Goal: Transaction & Acquisition: Purchase product/service

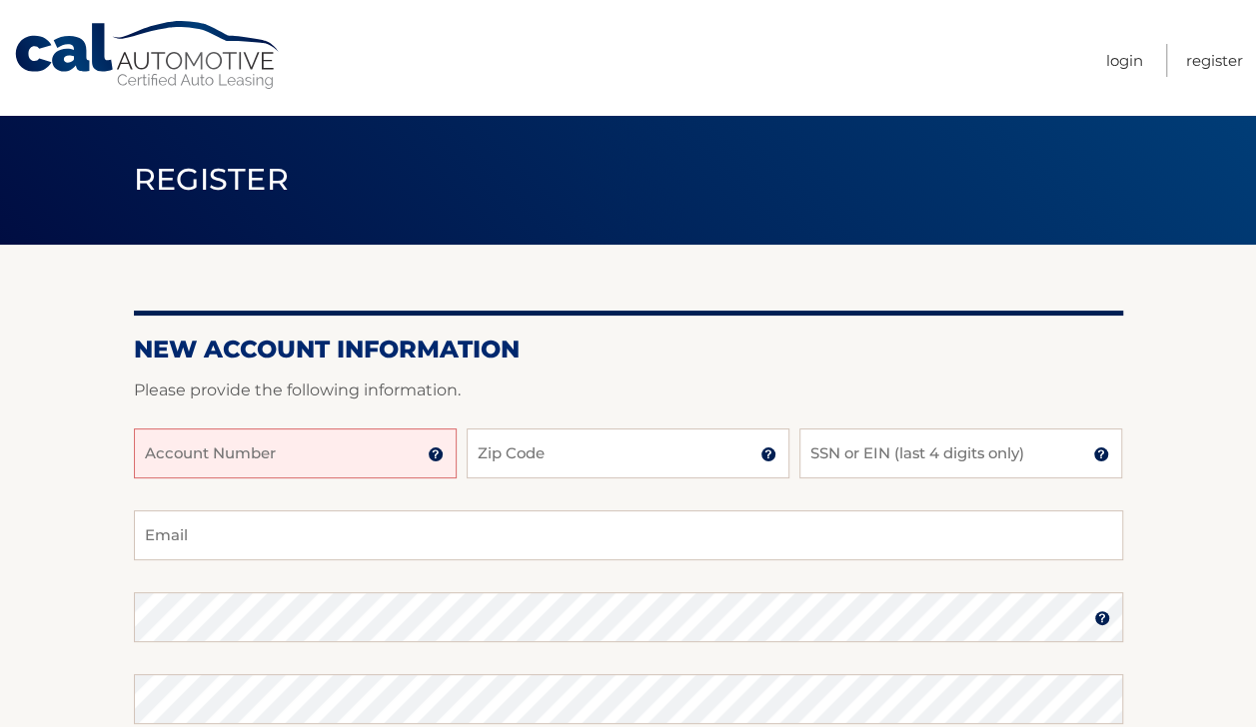
click at [358, 452] on input "Account Number" at bounding box center [295, 454] width 323 height 50
paste input "44455989169"
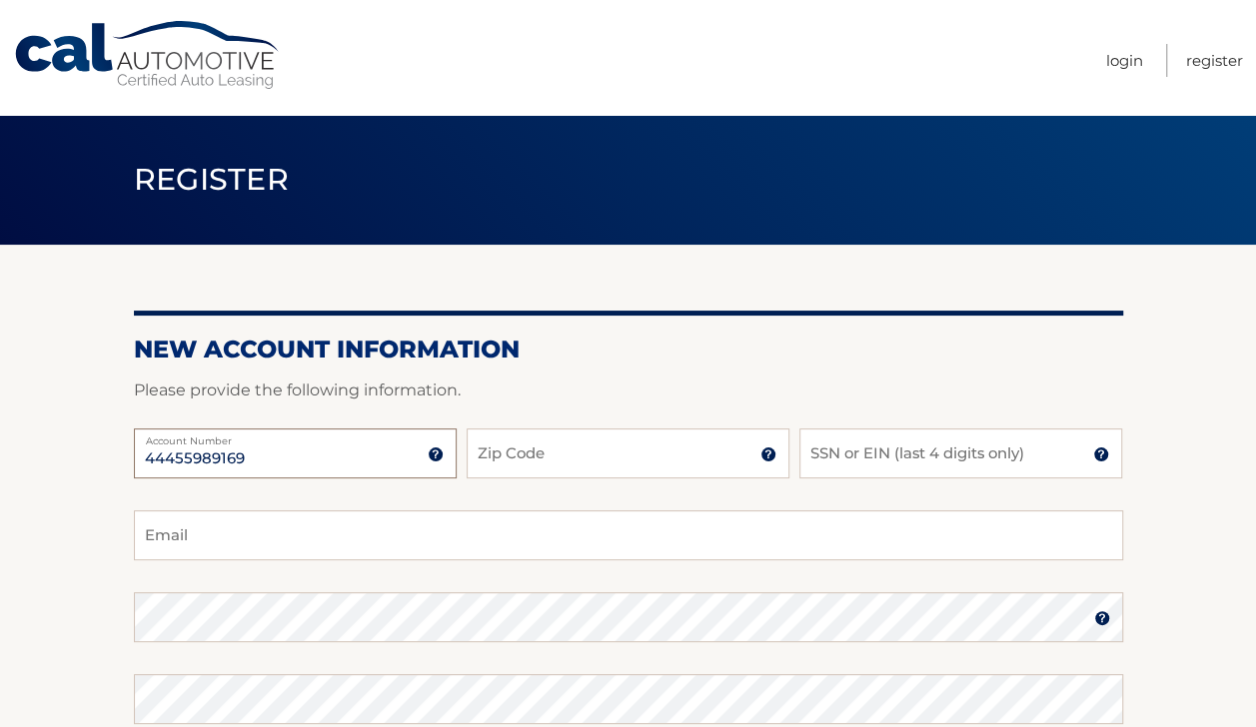
type input "44455989169"
type input "08820"
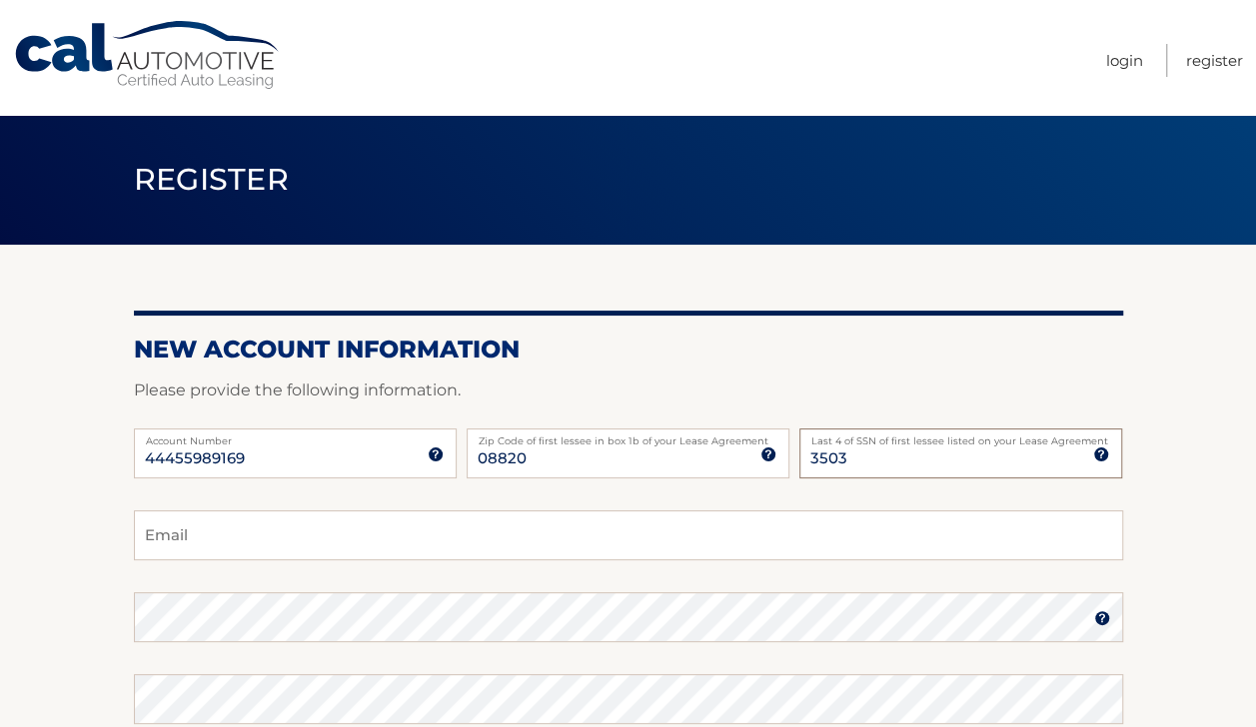
type input "3503"
click at [874, 538] on input "Email" at bounding box center [628, 536] width 989 height 50
type input "selva.lakshmi@outlook.com"
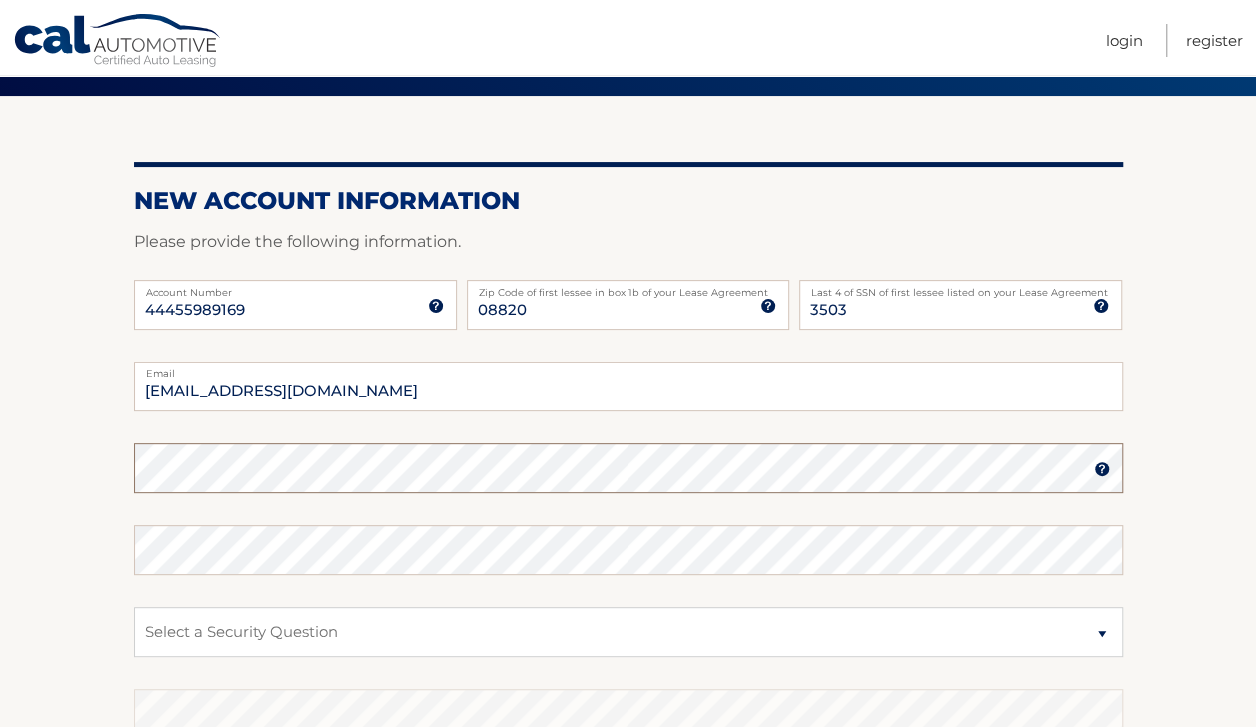
scroll to position [148, 0]
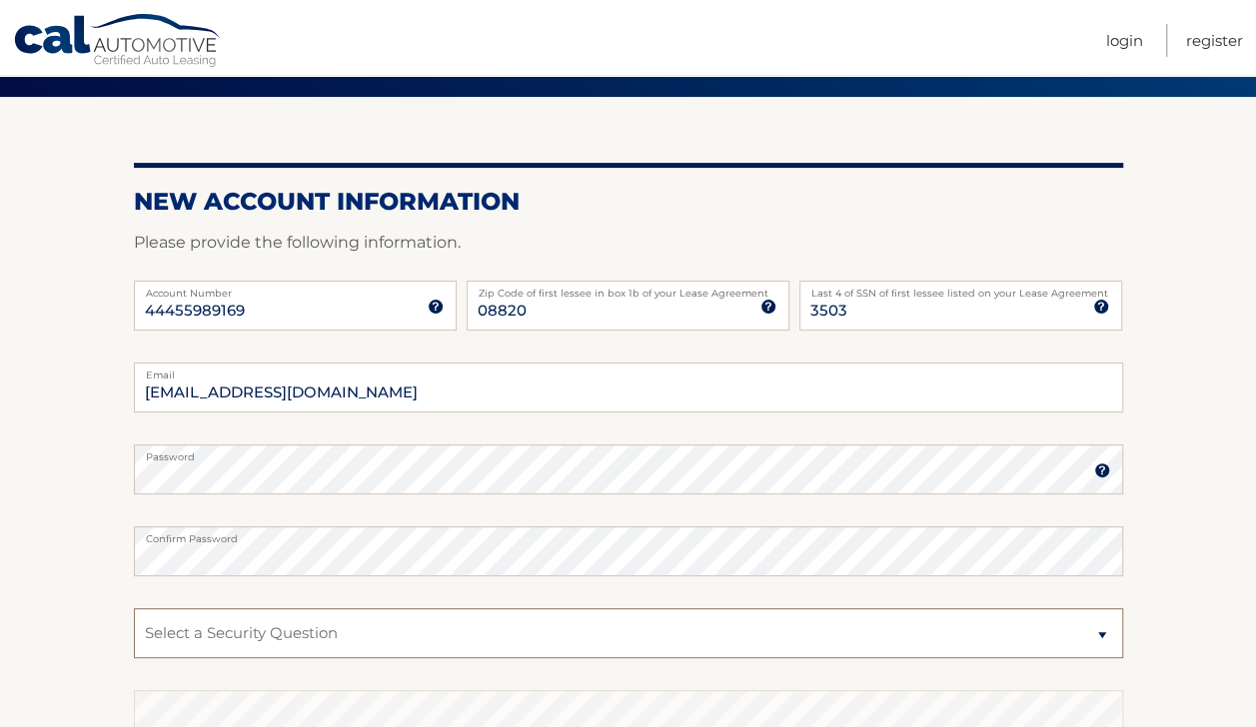
click at [1019, 629] on select "Select a Security Question What was the name of your elementary school? What is…" at bounding box center [628, 633] width 989 height 50
select select "4"
click at [134, 608] on select "Select a Security Question What was the name of your elementary school? What is…" at bounding box center [628, 633] width 989 height 50
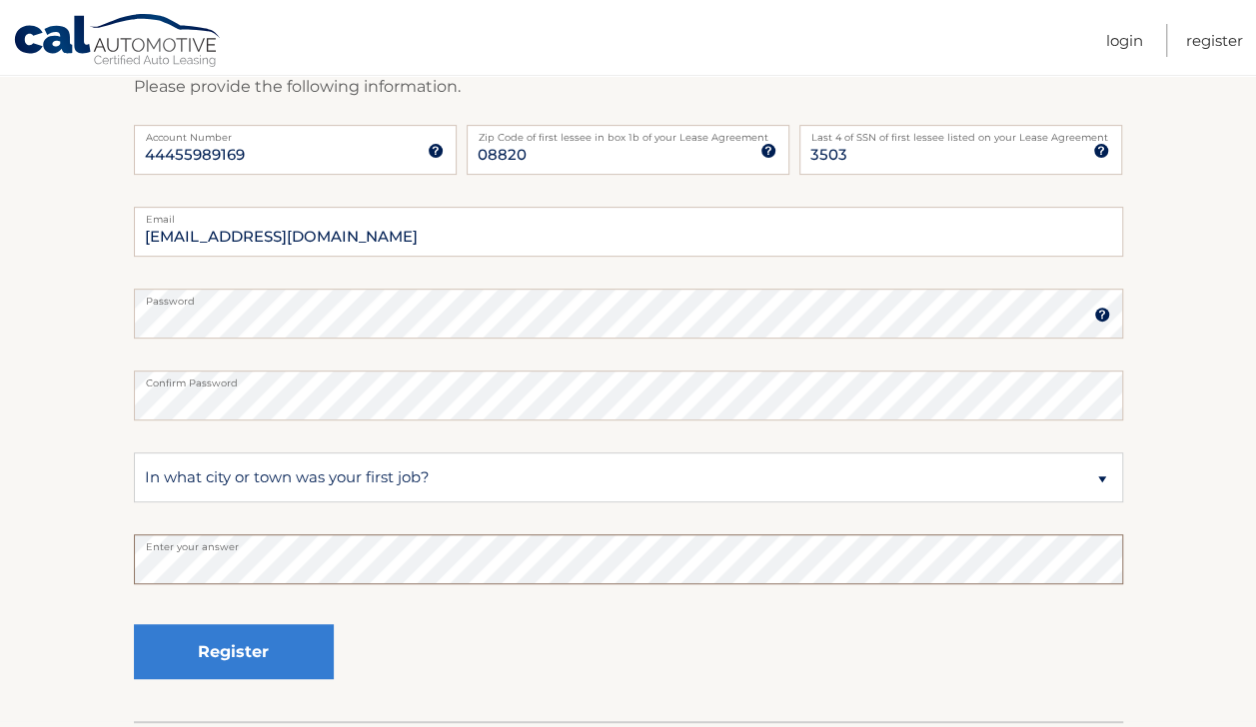
scroll to position [326, 0]
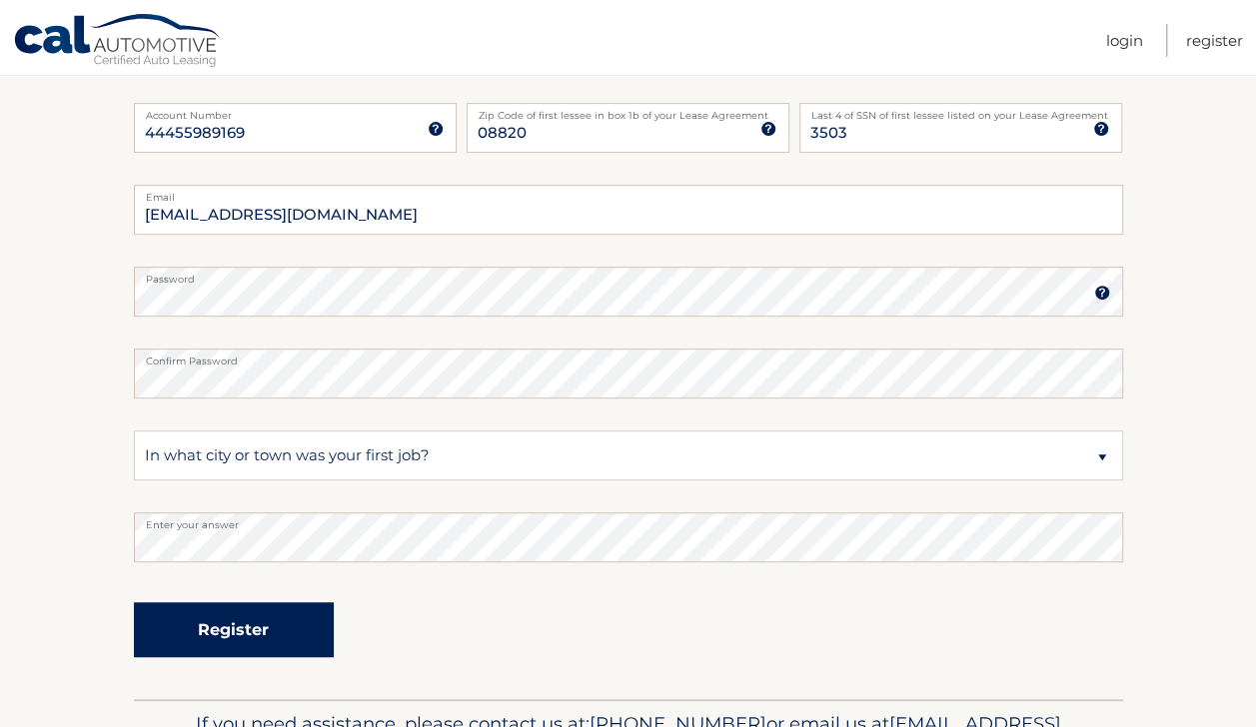
click at [295, 635] on button "Register" at bounding box center [234, 629] width 200 height 55
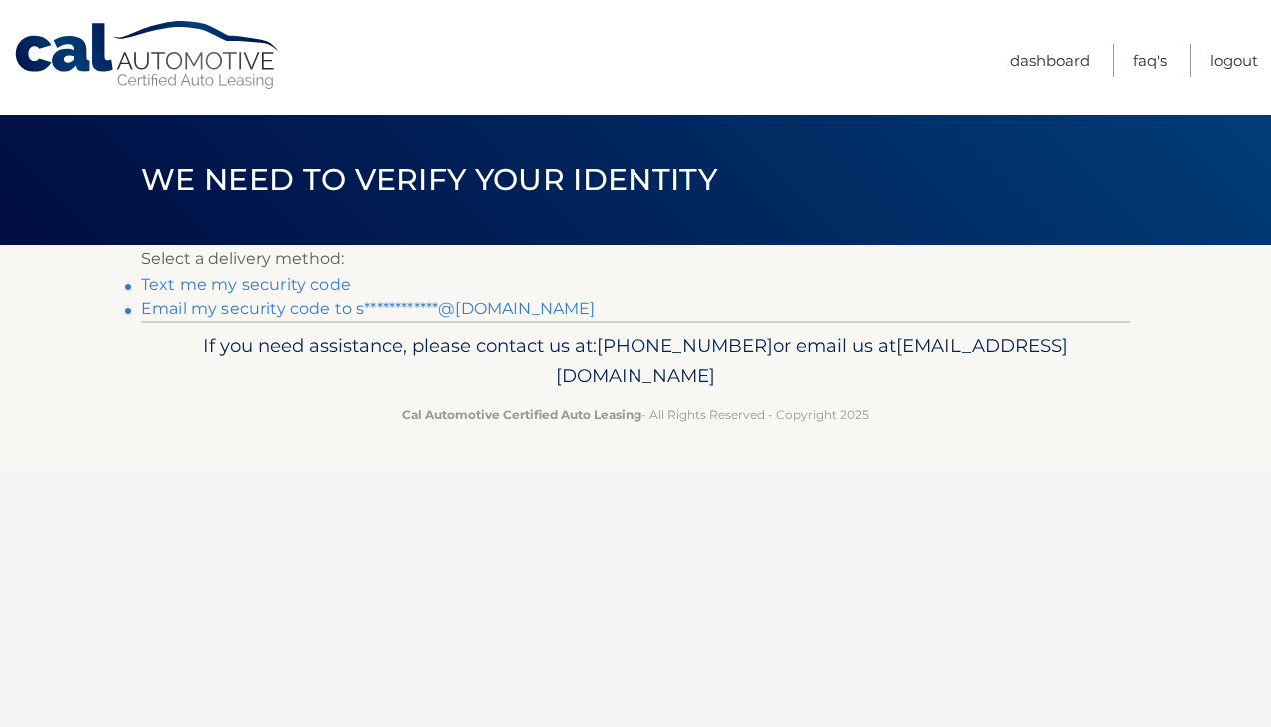
click at [507, 310] on link "**********" at bounding box center [368, 308] width 454 height 19
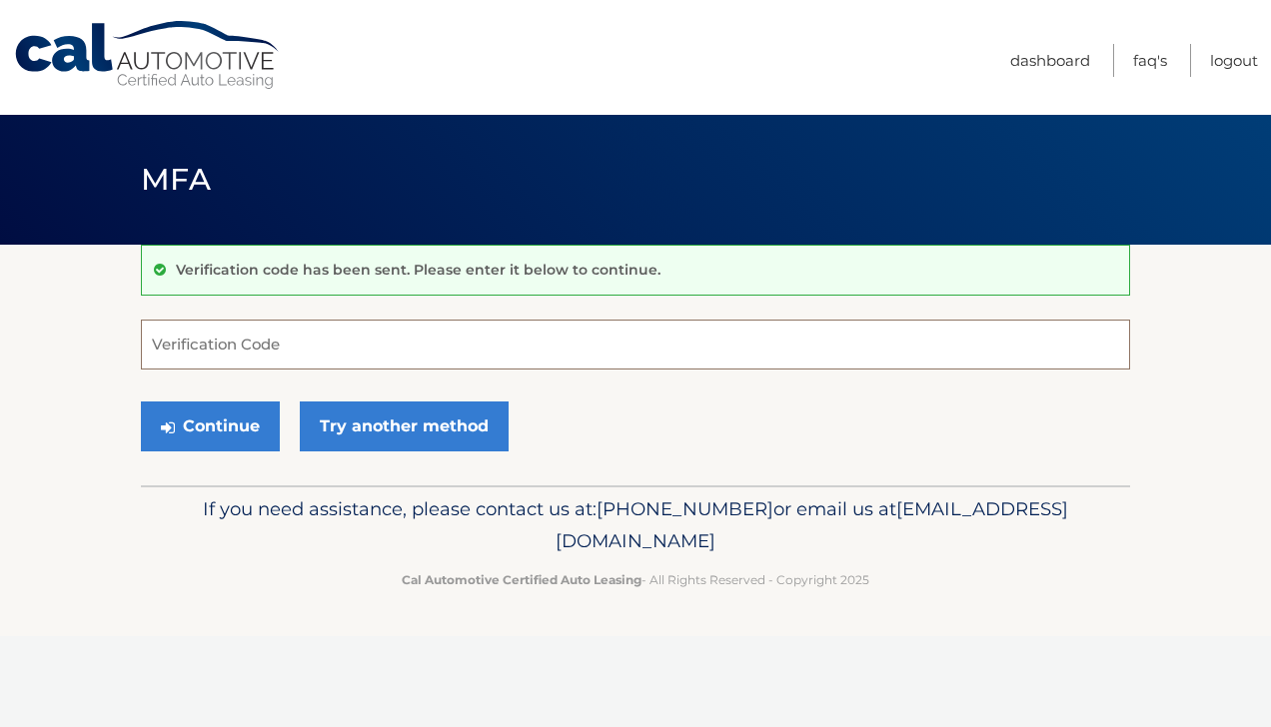
click at [579, 338] on input "Verification Code" at bounding box center [635, 345] width 989 height 50
type input "140034"
click at [233, 426] on button "Continue" at bounding box center [210, 427] width 139 height 50
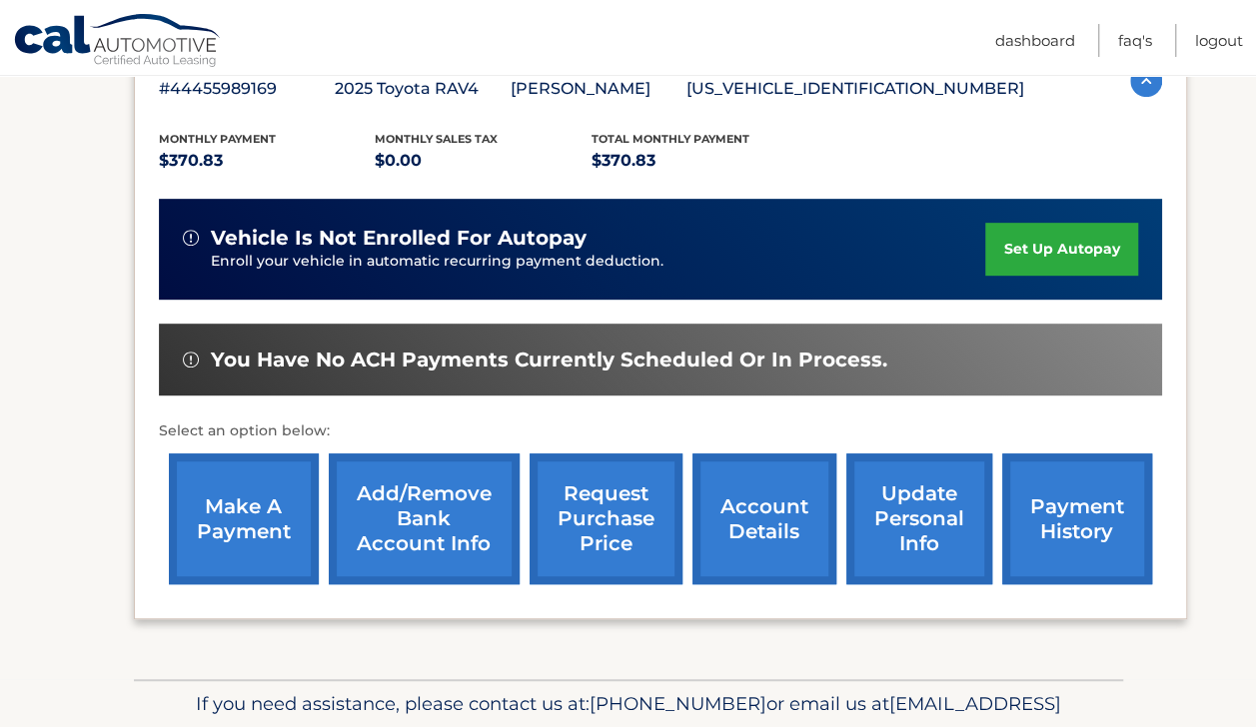
scroll to position [372, 0]
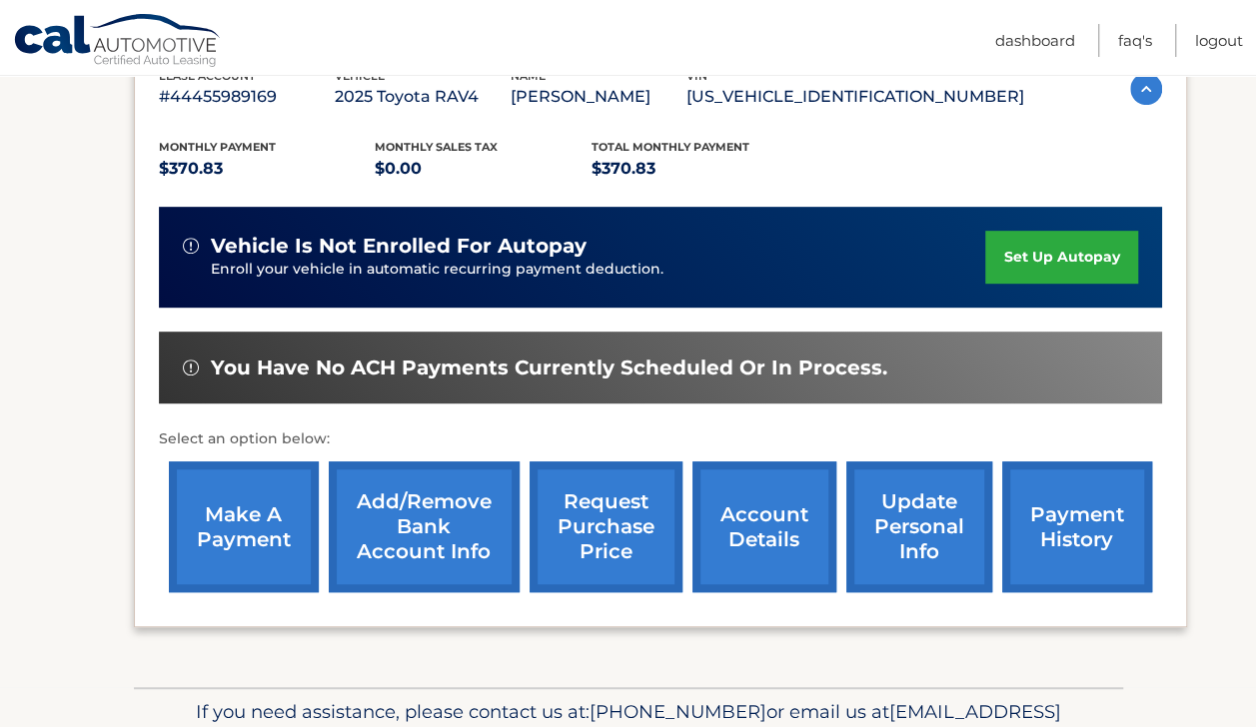
click at [242, 560] on link "make a payment" at bounding box center [244, 527] width 150 height 131
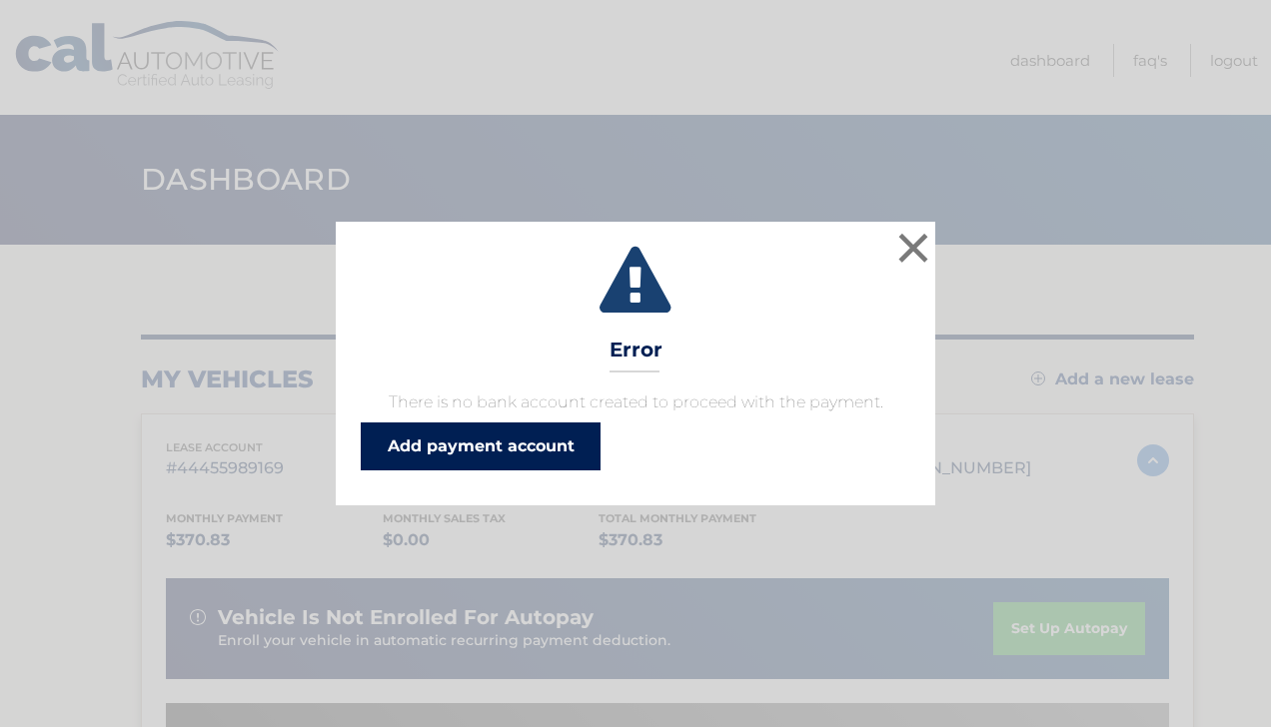
click at [535, 450] on link "Add payment account" at bounding box center [481, 447] width 240 height 48
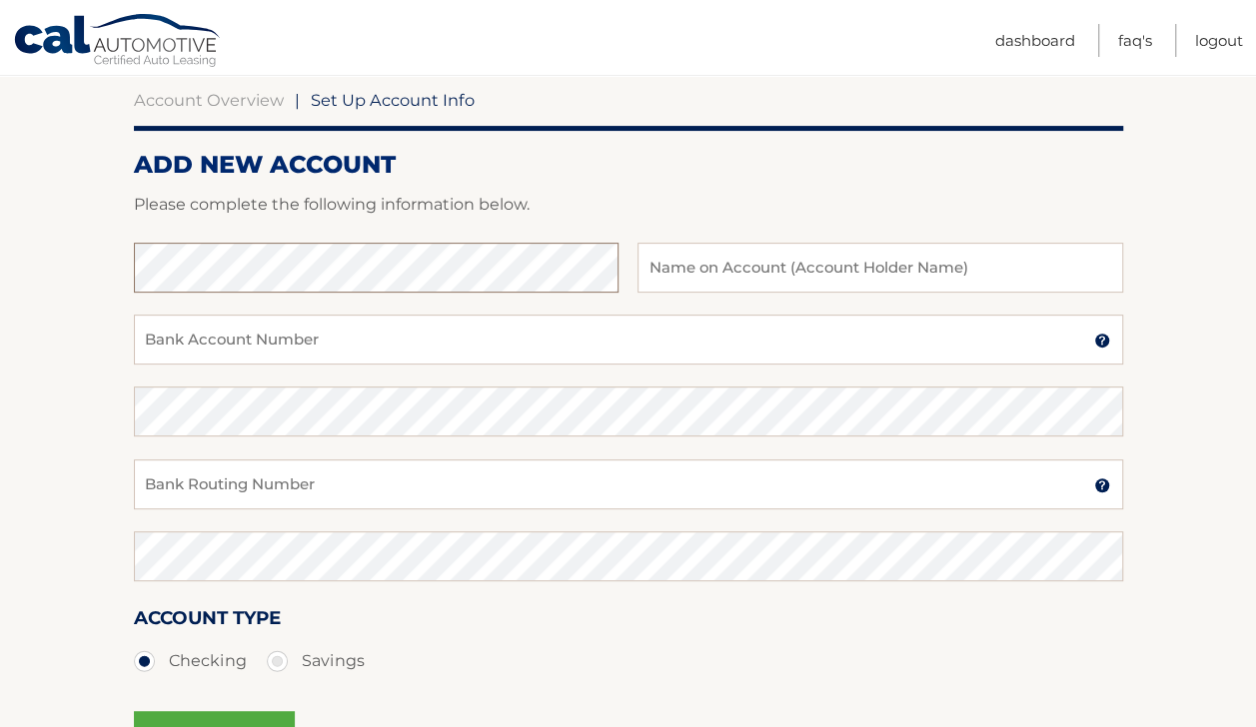
scroll to position [192, 0]
type input "[PERSON_NAME]"
click at [640, 334] on input "Bank Account Number" at bounding box center [628, 339] width 989 height 50
paste input "618277738"
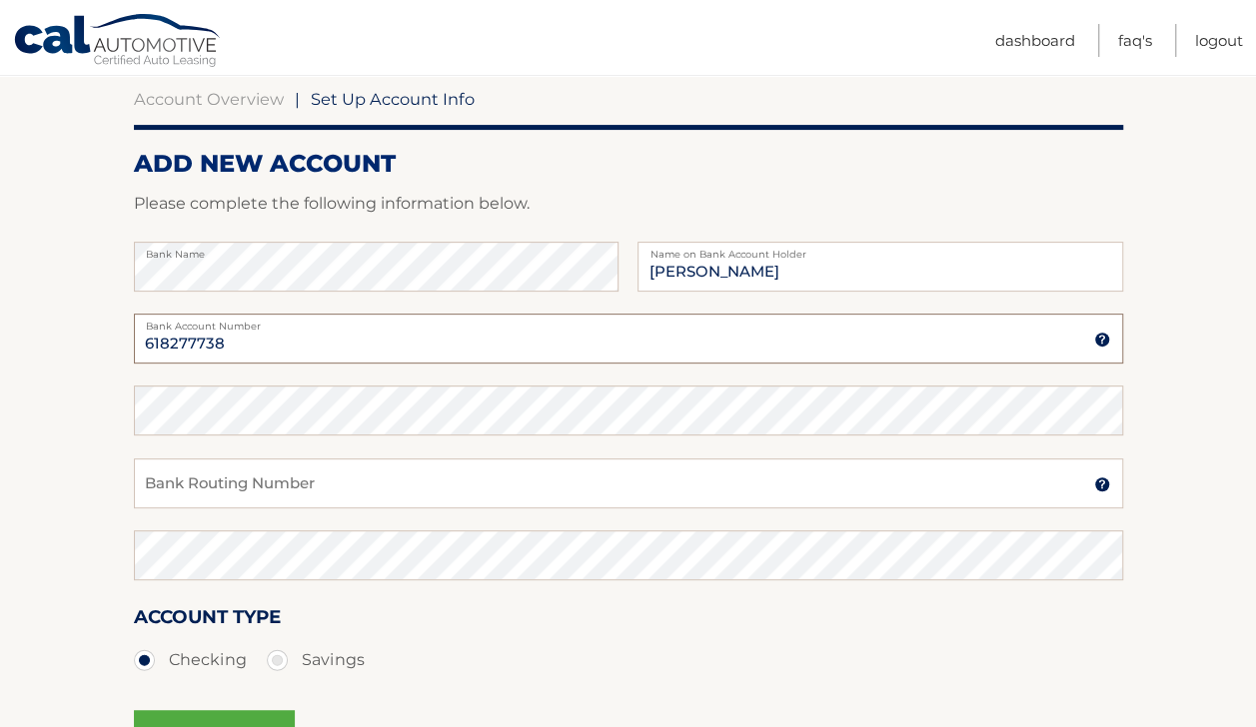
type input "618277738"
click at [673, 477] on input "Bank Routing Number" at bounding box center [628, 484] width 989 height 50
paste input "021202337"
type input "021202337"
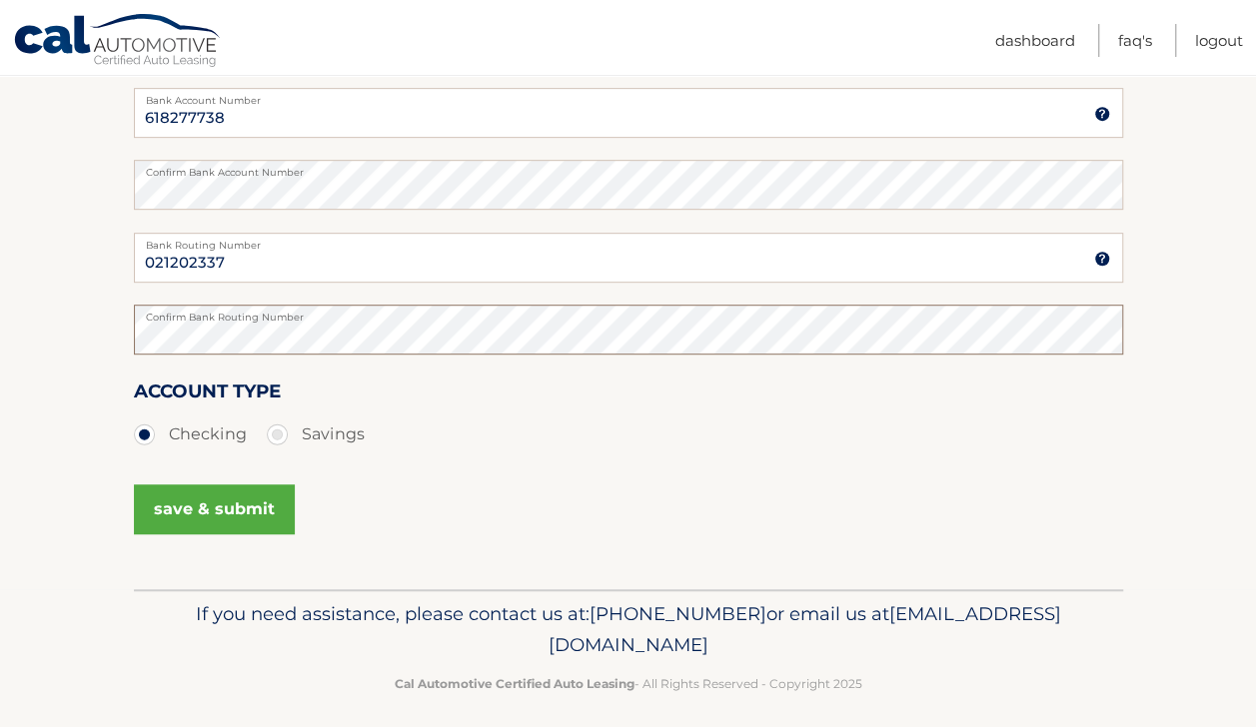
scroll to position [424, 0]
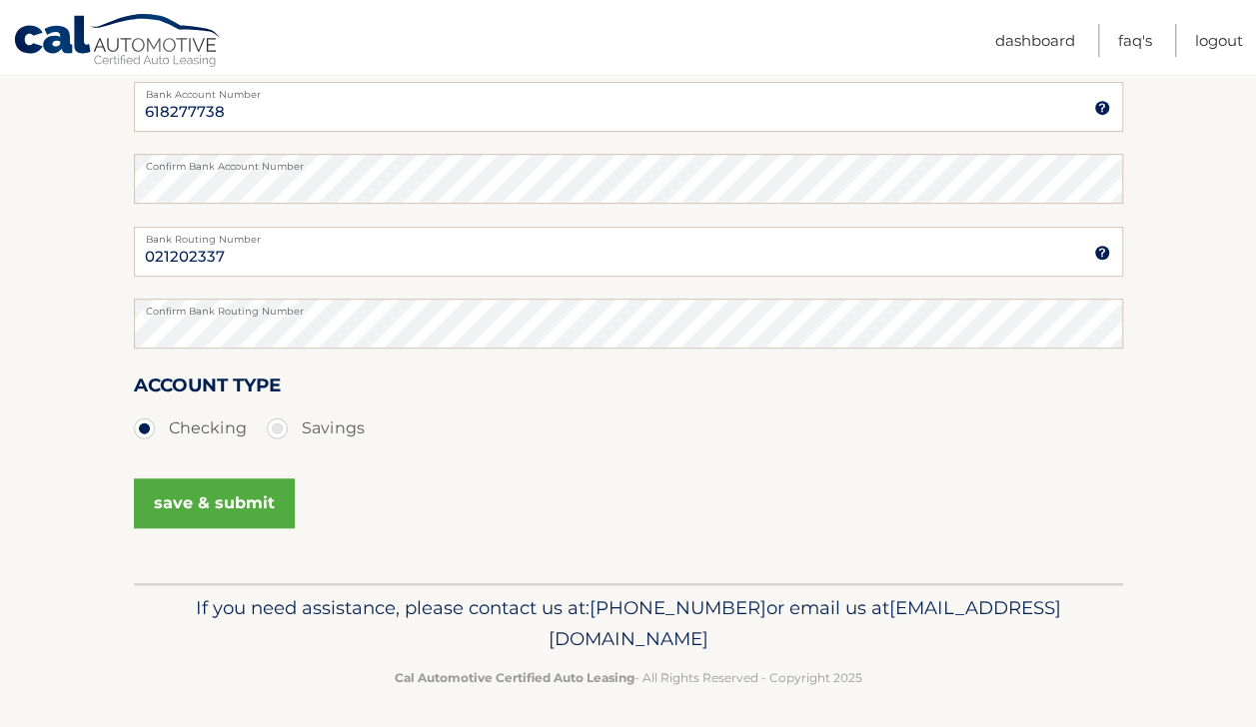
click at [255, 512] on button "save & submit" at bounding box center [214, 504] width 161 height 50
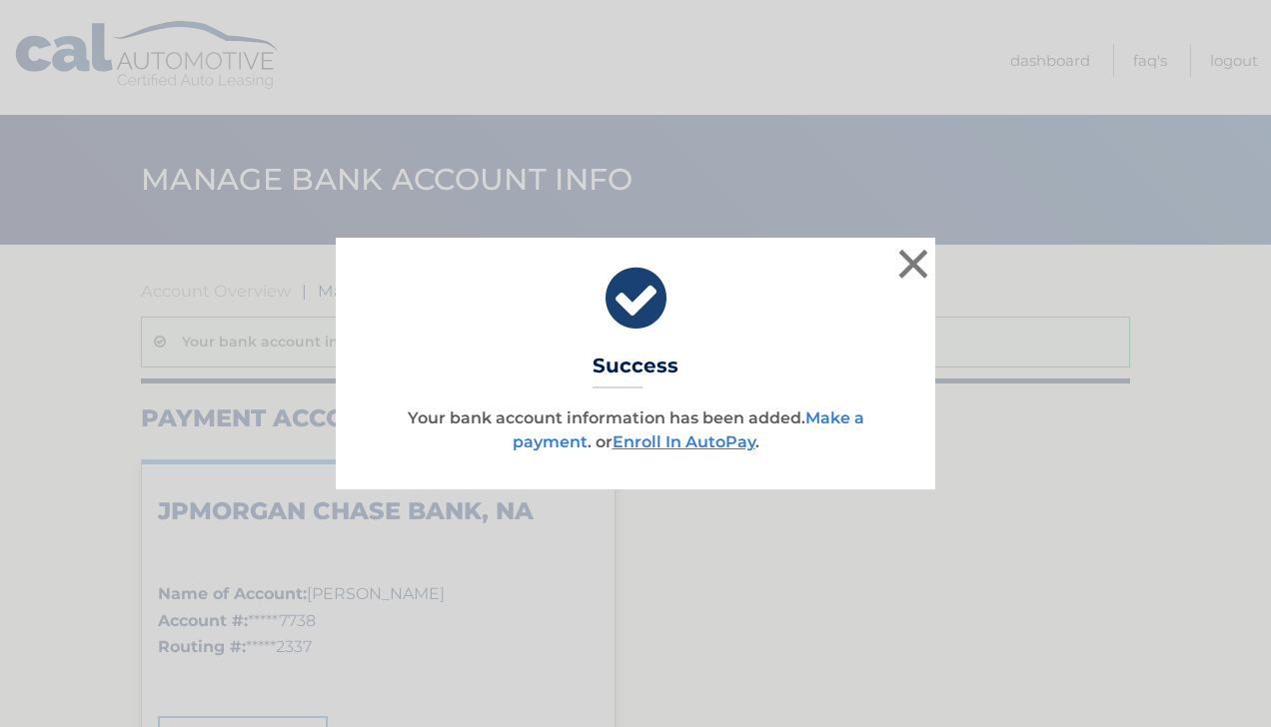
click at [551, 442] on link "Make a payment" at bounding box center [689, 430] width 352 height 43
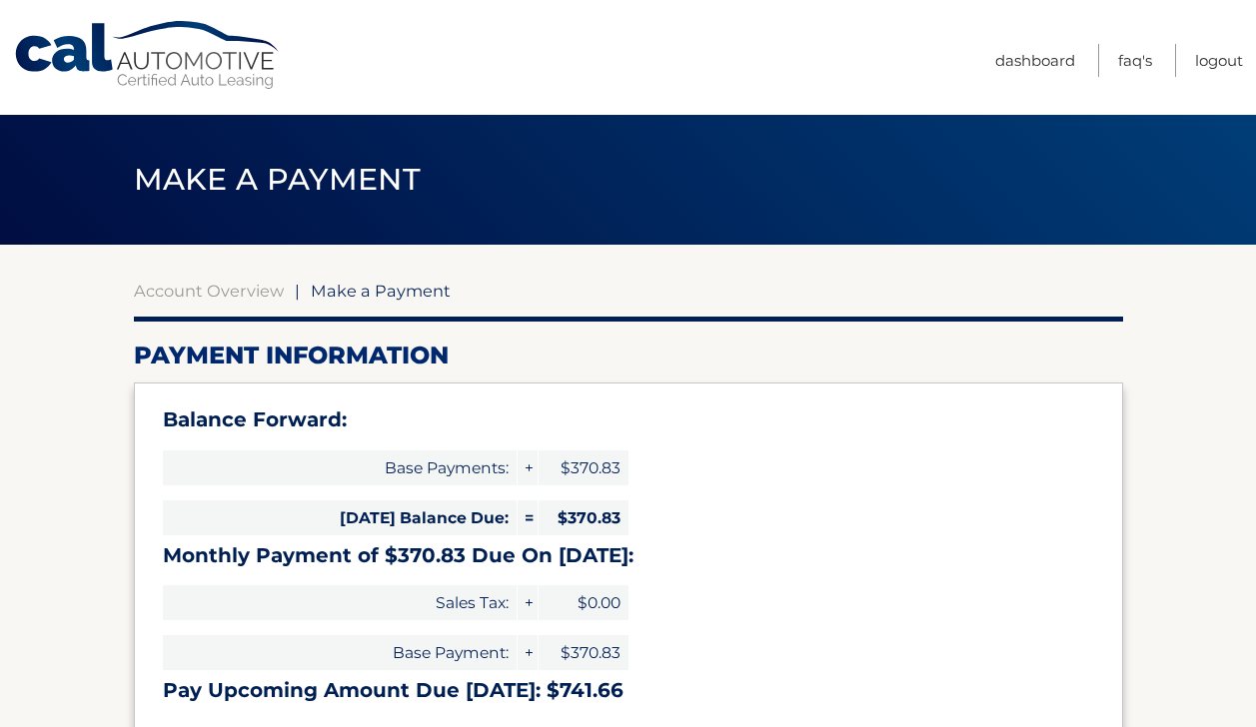
select select "MTAwNTE5MDYtMjA5Yy00YjJiLWFiZTQtMmQ1ZDgyODJkODdh"
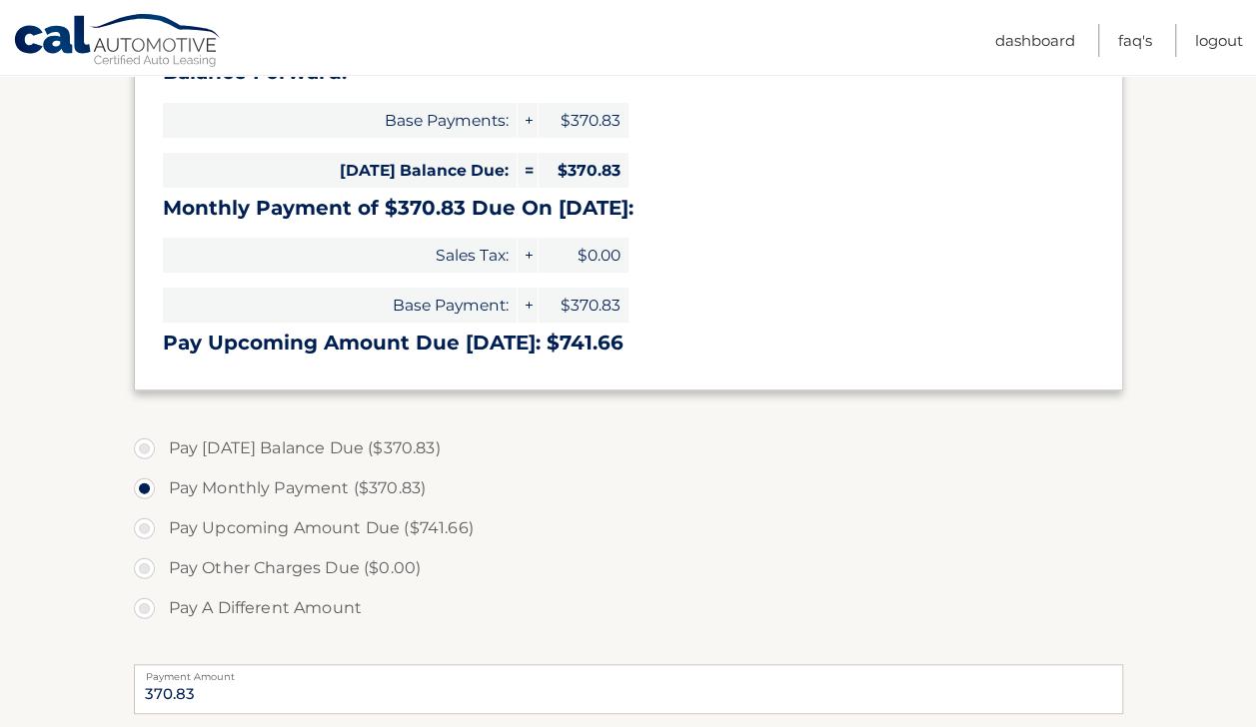
scroll to position [354, 0]
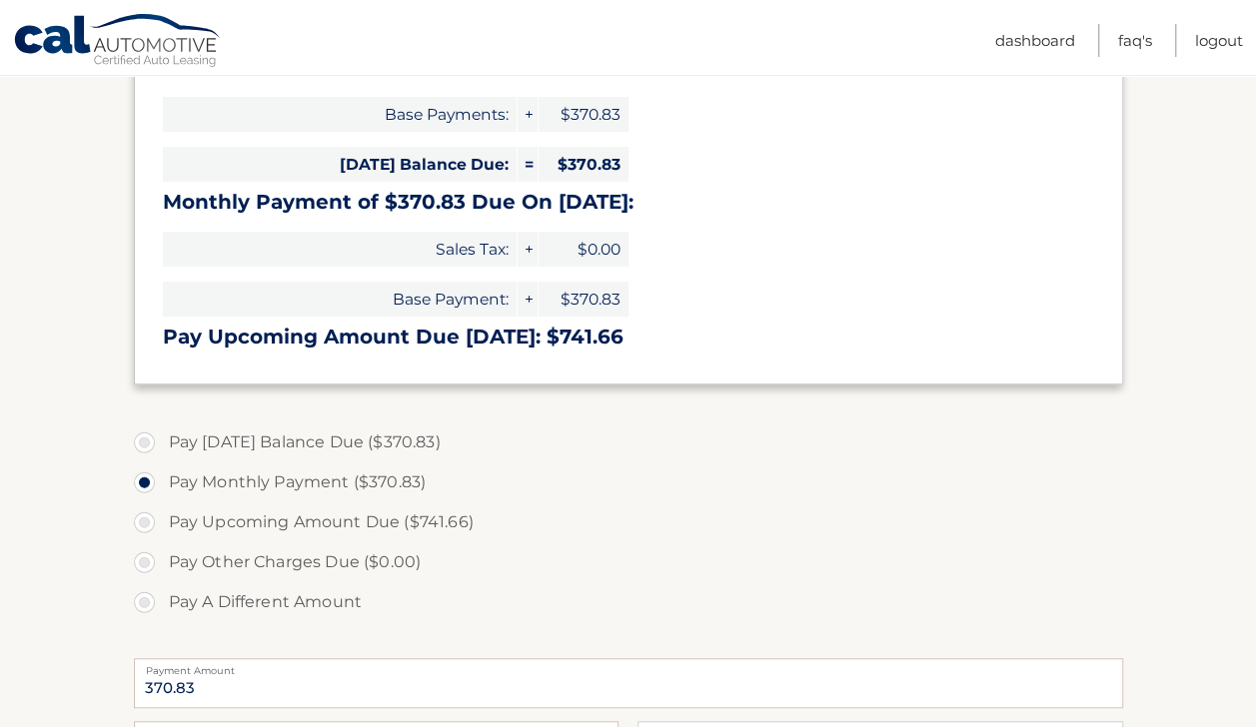
click at [285, 442] on label "Pay [DATE] Balance Due ($370.83)" at bounding box center [628, 443] width 989 height 40
click at [162, 442] on input "Pay [DATE] Balance Due ($370.83)" at bounding box center [152, 439] width 20 height 32
radio input "true"
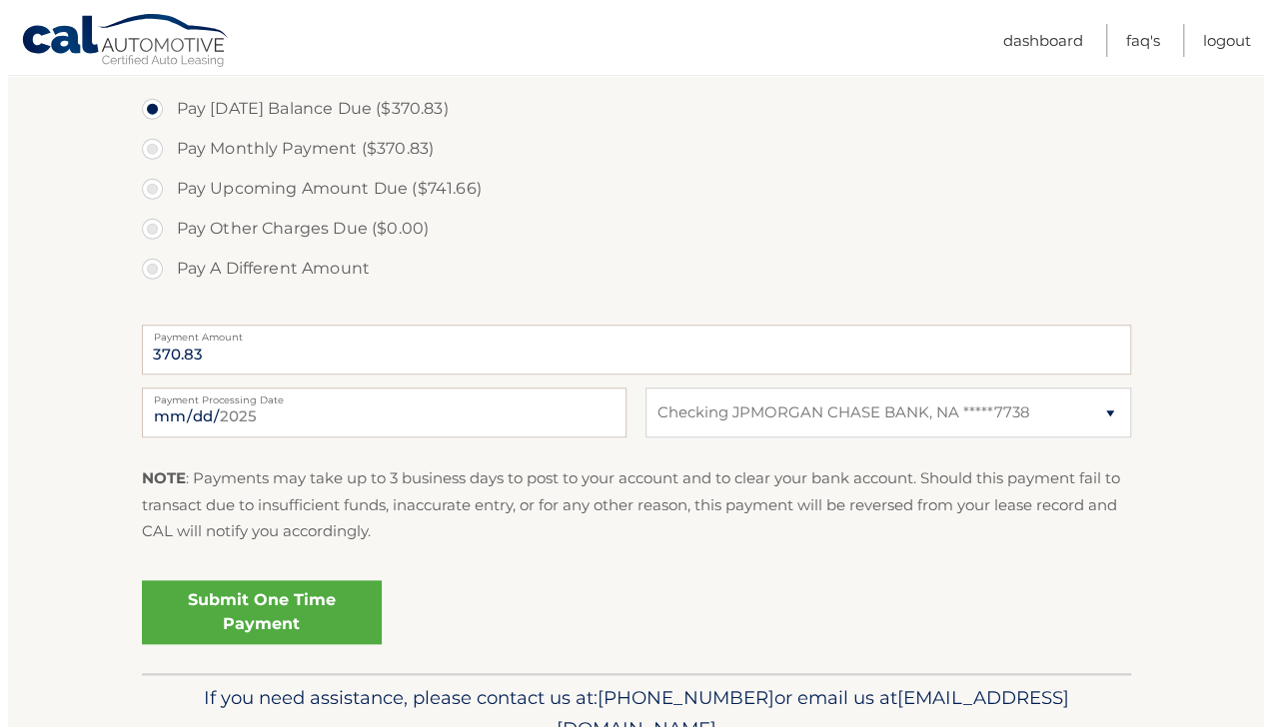
scroll to position [691, 0]
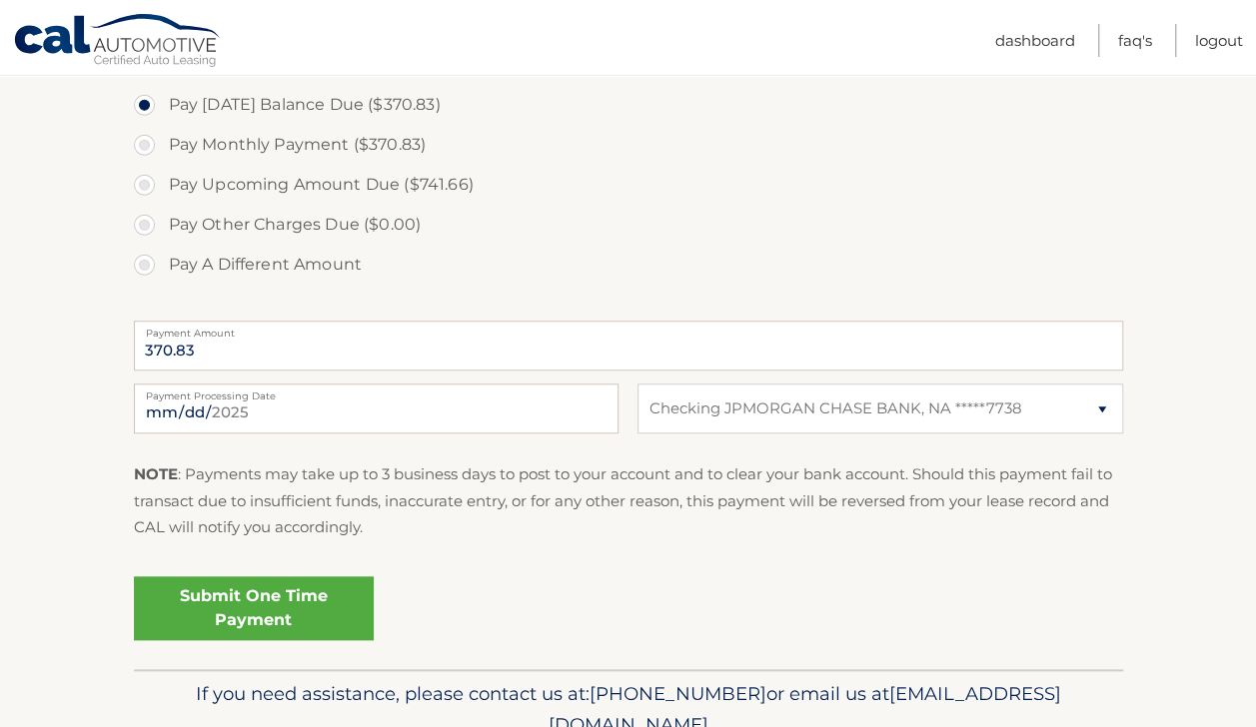
click at [321, 613] on link "Submit One Time Payment" at bounding box center [254, 608] width 240 height 64
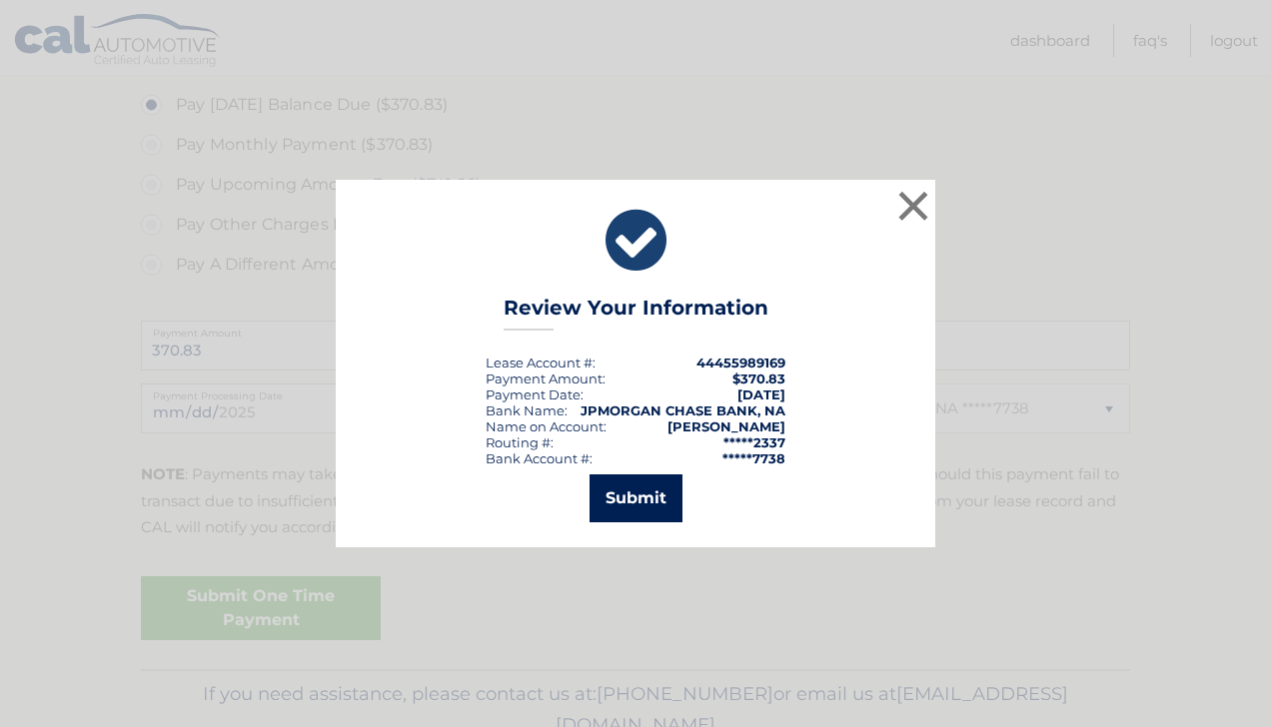
click at [657, 506] on button "Submit" at bounding box center [635, 499] width 93 height 48
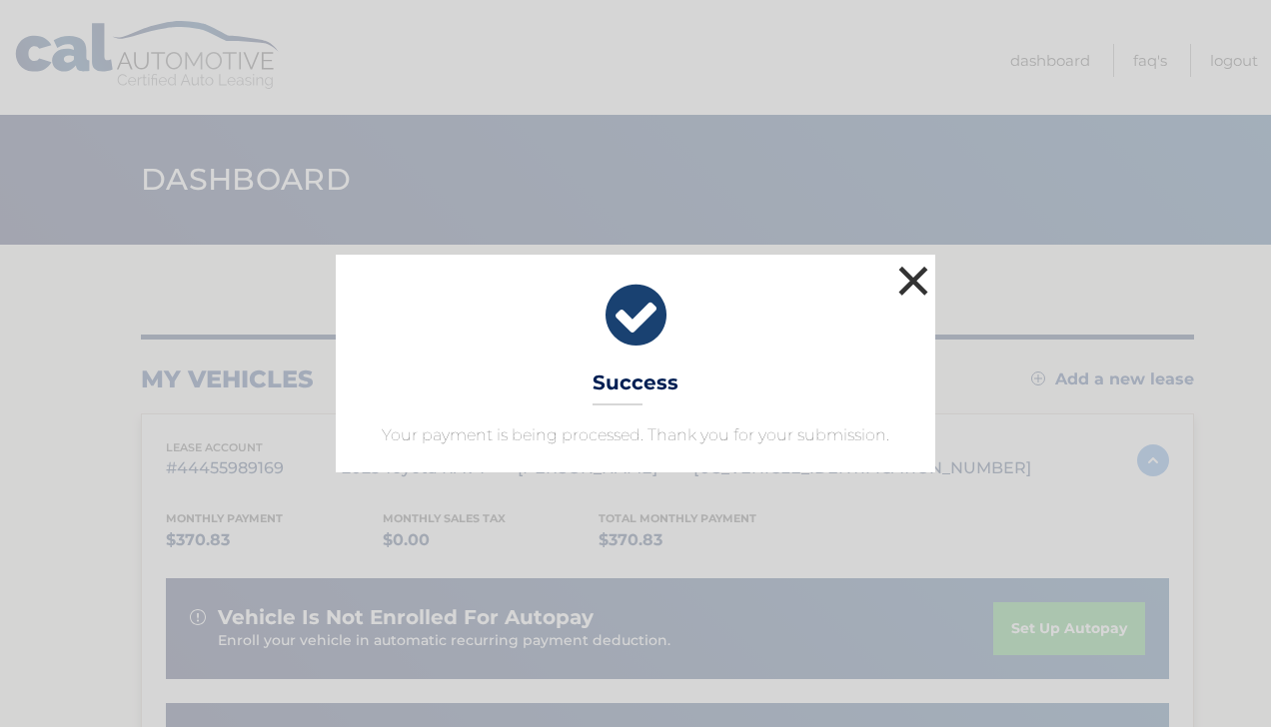
click at [911, 275] on button "×" at bounding box center [913, 281] width 40 height 40
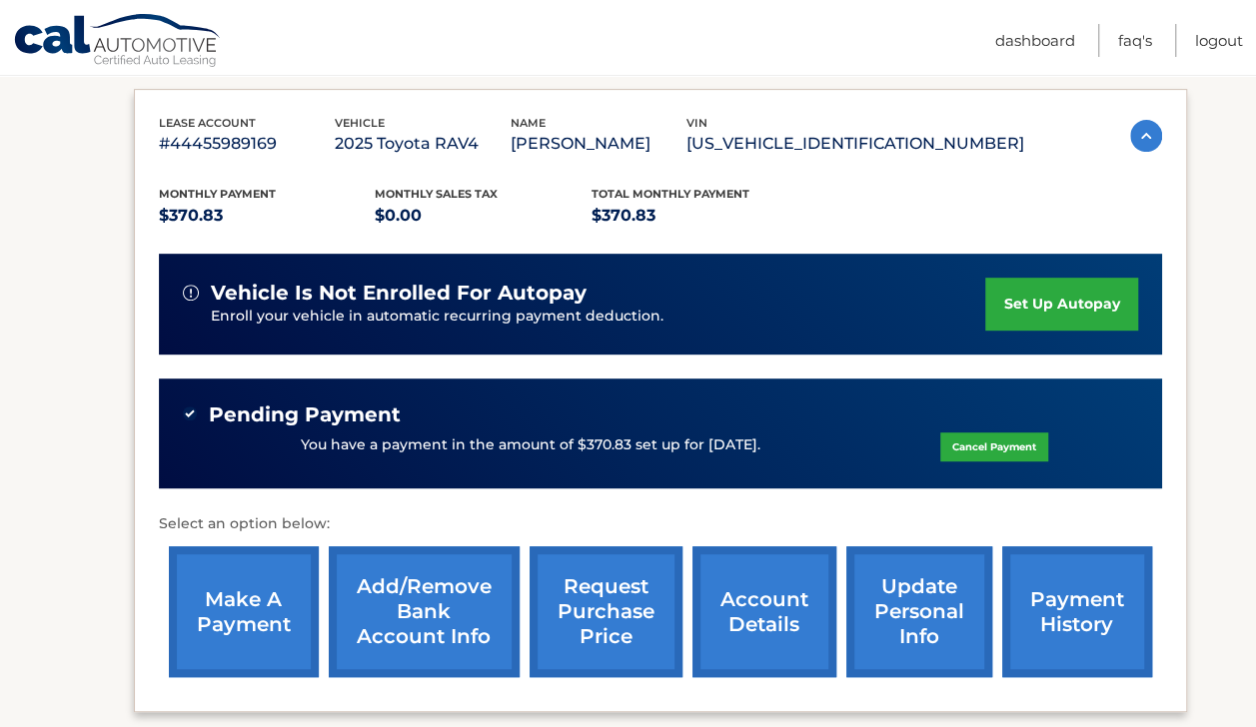
click at [1217, 464] on section "my vehicles Add a new lease lease account #44455989169 vehicle 2025 Toyota RAV4…" at bounding box center [628, 346] width 1256 height 852
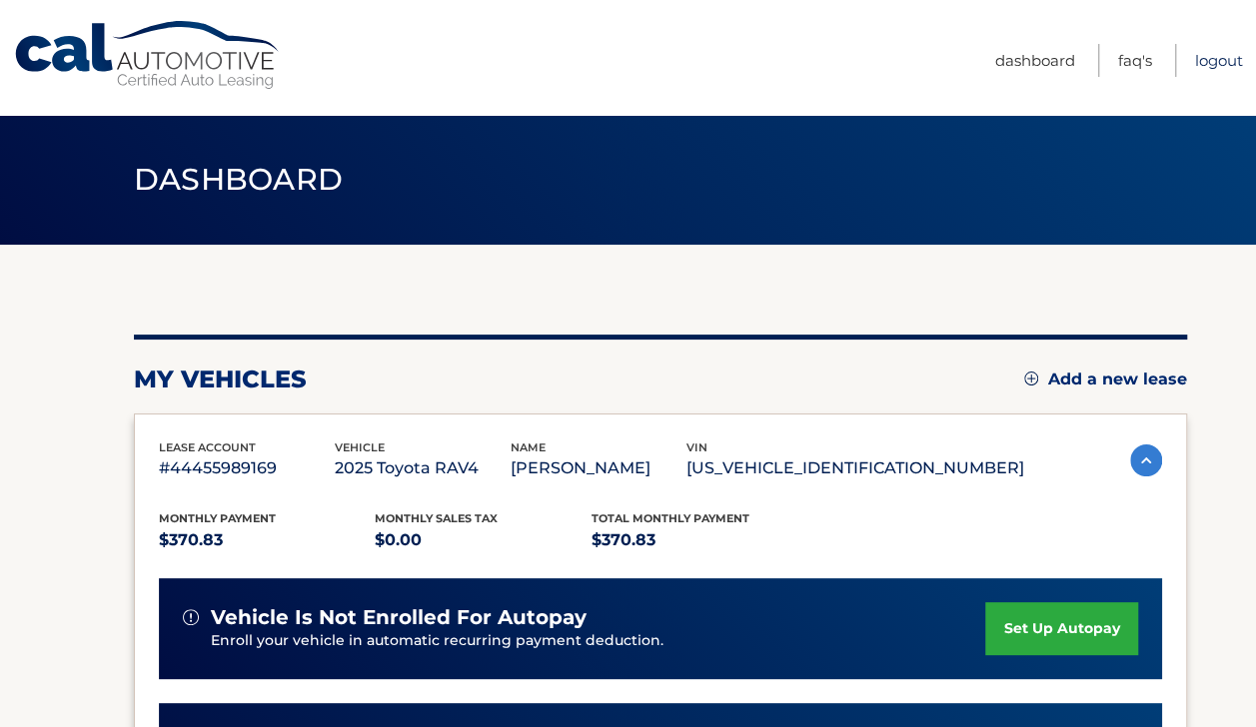
click at [1222, 56] on link "Logout" at bounding box center [1219, 60] width 48 height 33
